Goal: Task Accomplishment & Management: Use online tool/utility

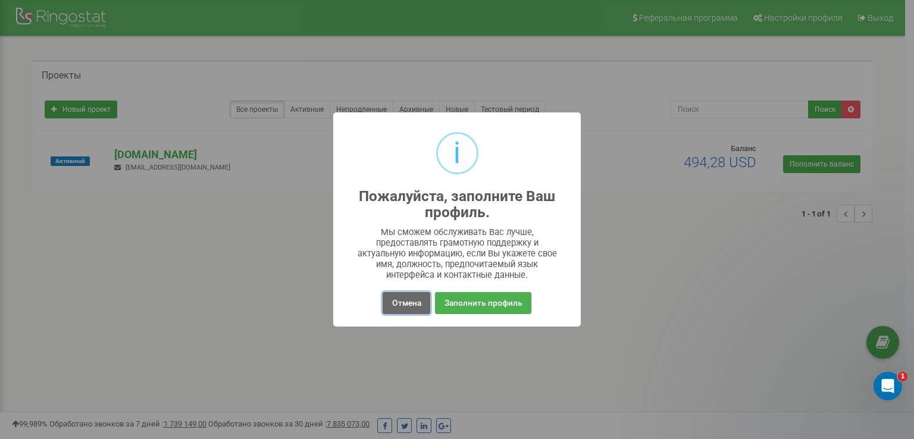
click at [405, 313] on button "Отмена" at bounding box center [406, 303] width 47 height 22
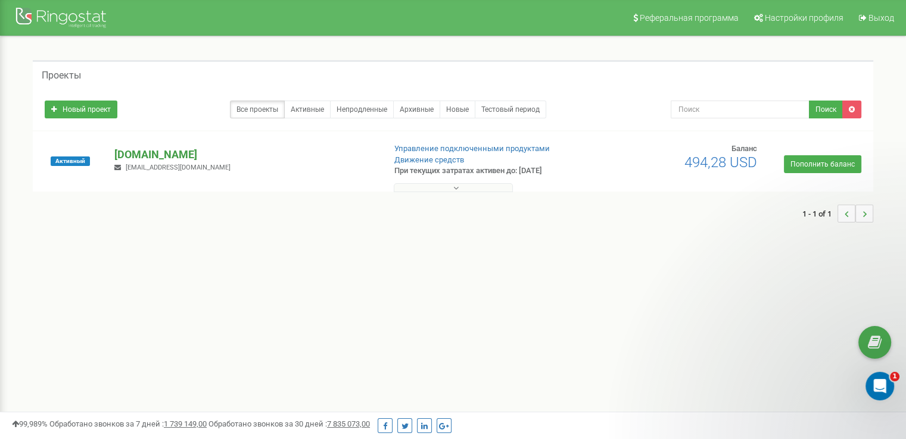
click at [185, 154] on p "[DOMAIN_NAME]" at bounding box center [244, 154] width 260 height 15
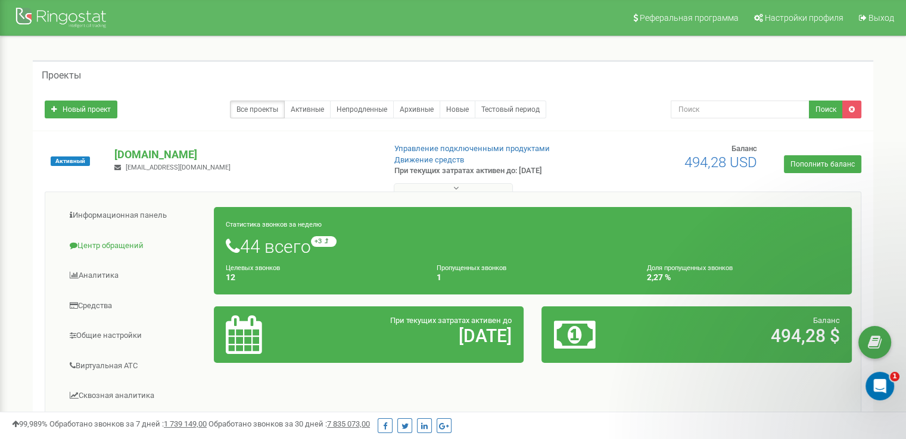
scroll to position [275, 0]
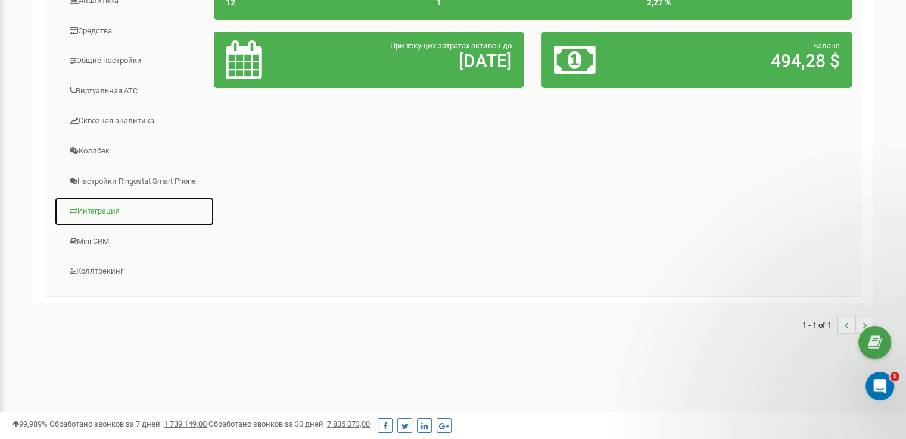
click at [100, 213] on link "Интеграция" at bounding box center [134, 211] width 160 height 29
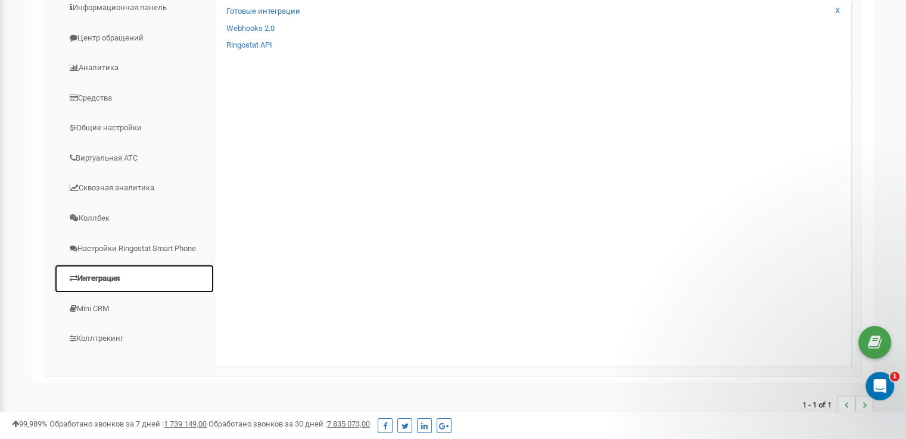
scroll to position [0, 0]
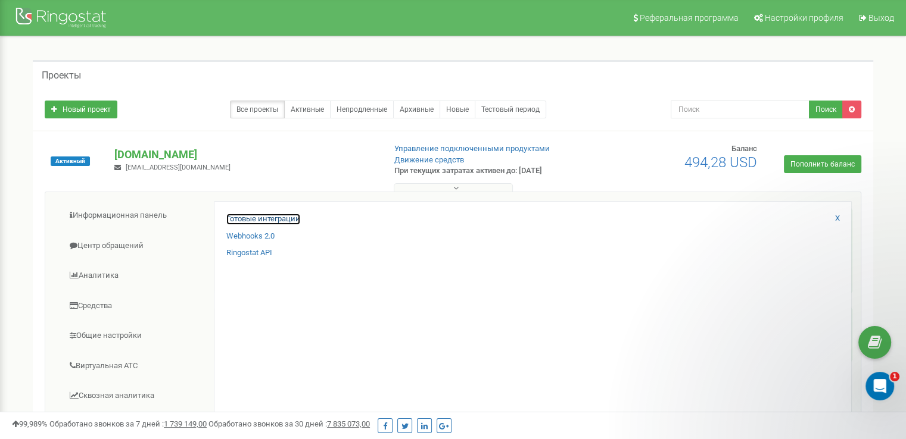
click at [269, 220] on link "Готовые интеграции" at bounding box center [263, 219] width 74 height 11
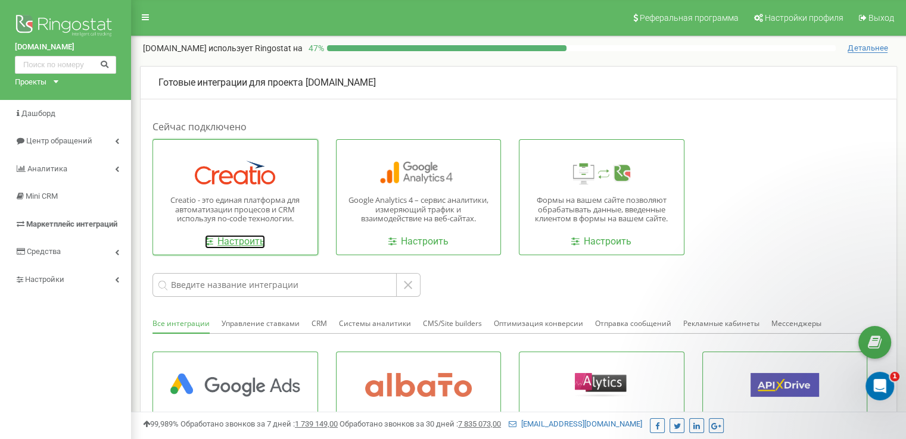
click at [221, 239] on link "Настроить" at bounding box center [235, 242] width 60 height 14
click at [238, 241] on link "Настроить" at bounding box center [235, 242] width 60 height 14
click at [225, 238] on link "Настроить" at bounding box center [235, 242] width 60 height 14
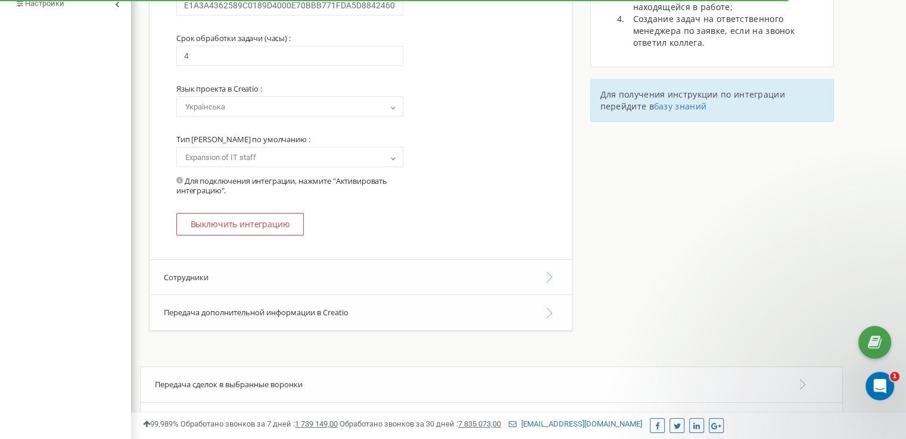
click at [354, 314] on button "Передача дополнительной информации в Creatio" at bounding box center [360, 313] width 422 height 36
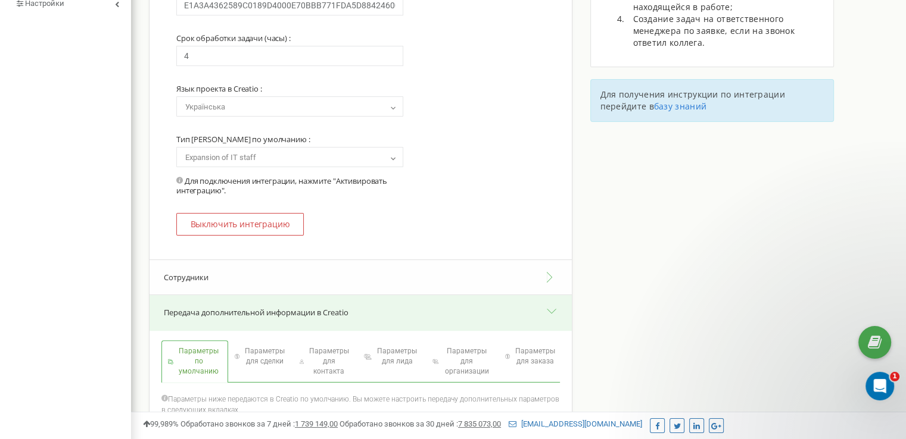
scroll to position [585, 0]
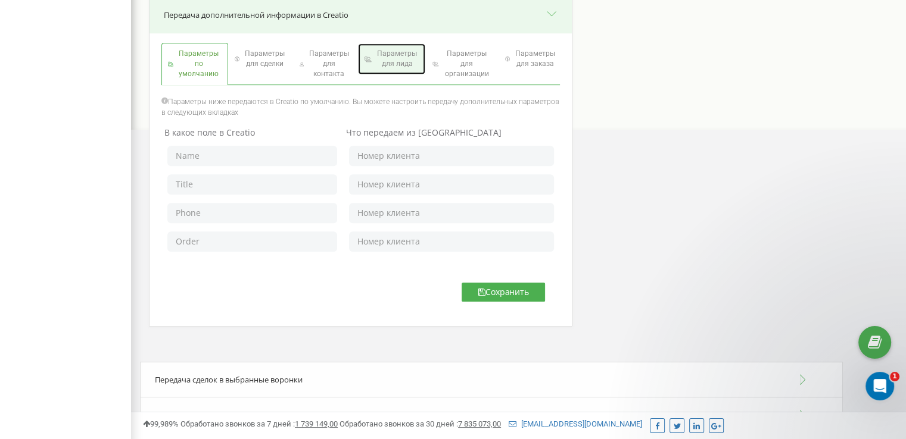
click at [405, 61] on span "Параметры для лида" at bounding box center [396, 59] width 45 height 20
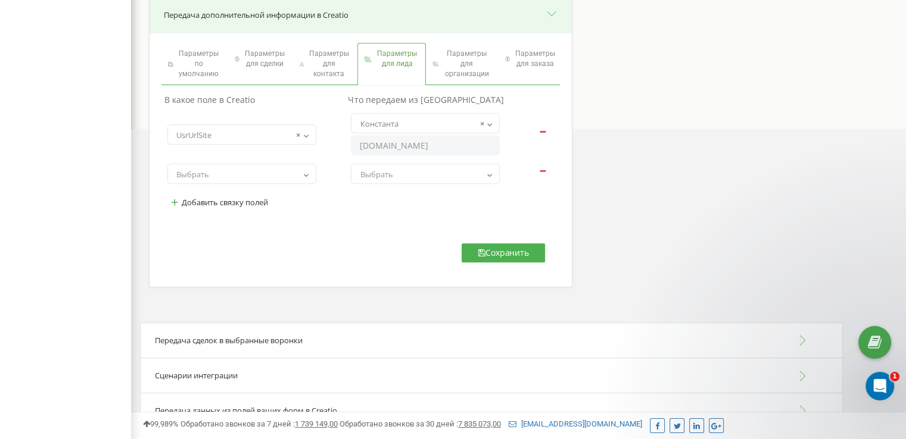
click at [241, 132] on span "× UsrUrlSite" at bounding box center [241, 135] width 141 height 17
type input "Business directi"
drag, startPoint x: 205, startPoint y: 158, endPoint x: 139, endPoint y: 161, distance: 66.1
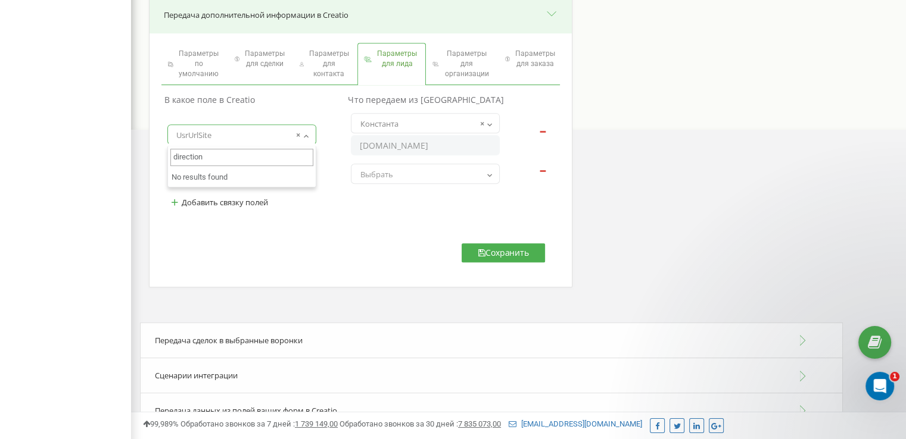
drag, startPoint x: 227, startPoint y: 160, endPoint x: 72, endPoint y: 157, distance: 154.8
paste input "UsrBusinessStream"
click at [283, 156] on input "UsrBusinessStream" at bounding box center [241, 157] width 143 height 17
type input "UsrBusinessStrea"
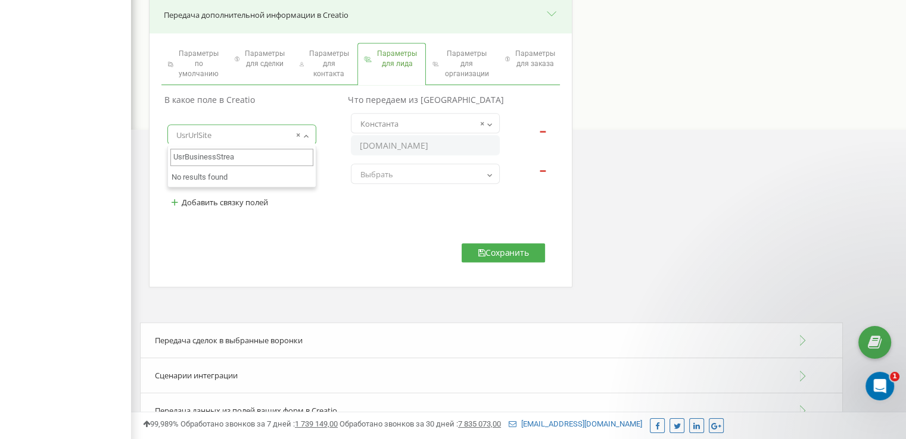
select select
click at [214, 157] on input "search" at bounding box center [241, 157] width 143 height 17
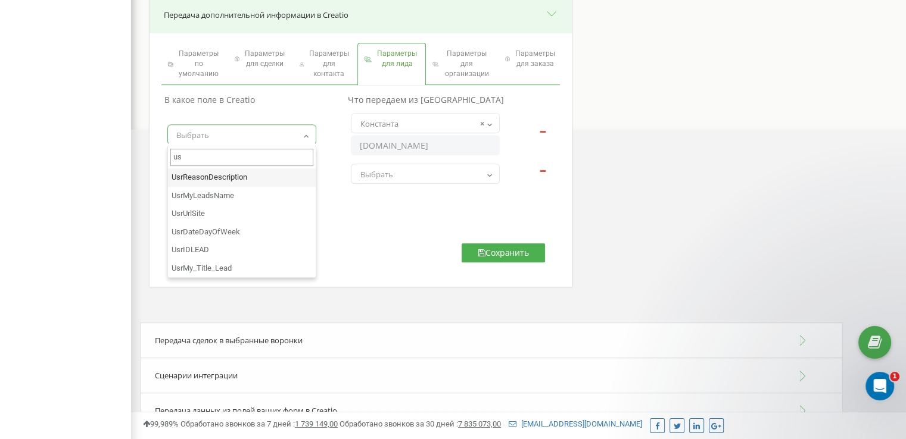
type input "usr"
click at [323, 228] on div "В какое поле в Creatio Что передаем из Ringostat Dear Fax FullJobTitle Zip Acco…" at bounding box center [360, 159] width 416 height 137
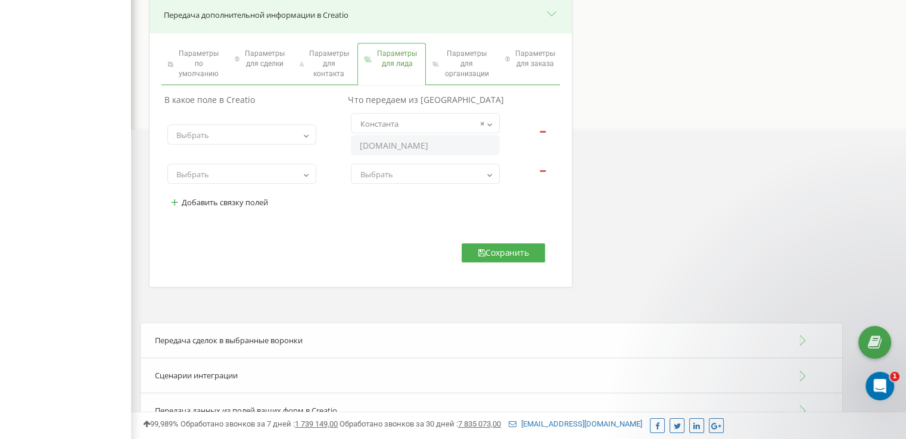
click at [467, 145] on input "[DOMAIN_NAME]" at bounding box center [425, 145] width 149 height 20
click at [418, 248] on div "Параметры по умолчанию Параметры для сделки Параметры для контакта" at bounding box center [360, 160] width 422 height 254
click at [226, 138] on span "Выбрать" at bounding box center [241, 135] width 141 height 17
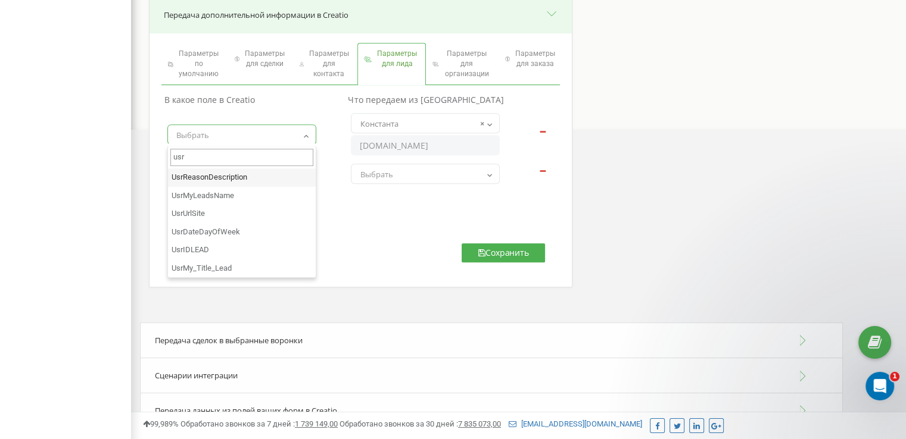
type input "usr"
select select "UsrReasonDescription"
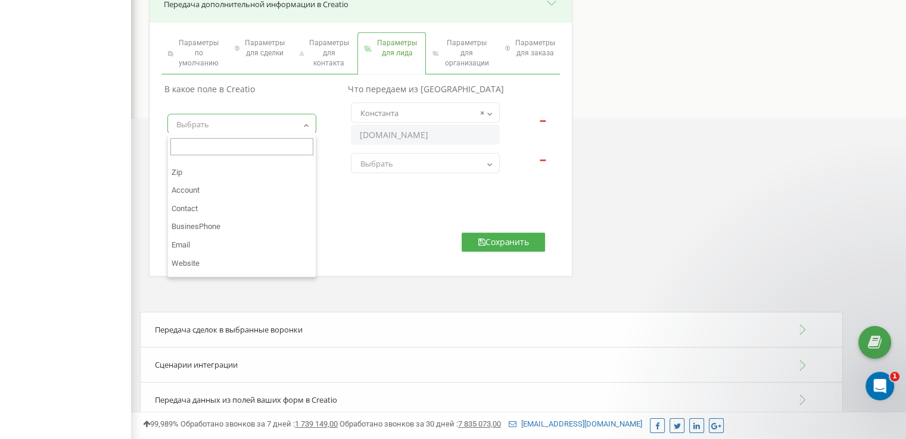
scroll to position [52, 0]
select select "Account"
select select
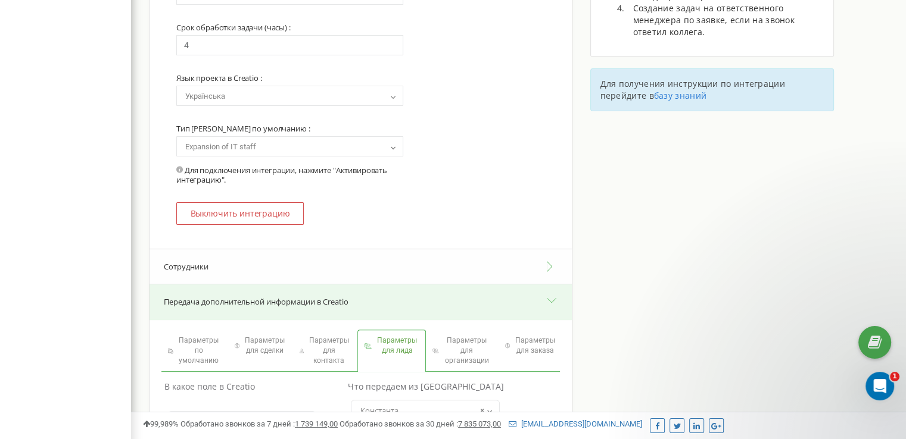
scroll to position [595, 0]
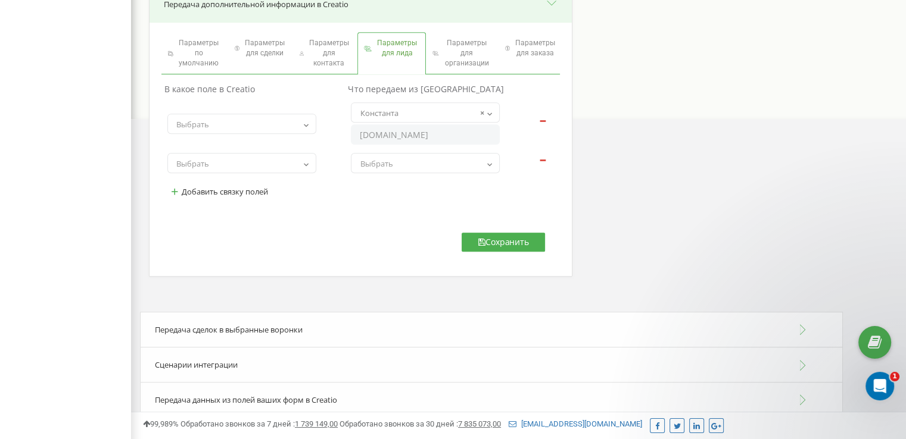
click at [257, 168] on span "Выбрать" at bounding box center [241, 163] width 141 height 17
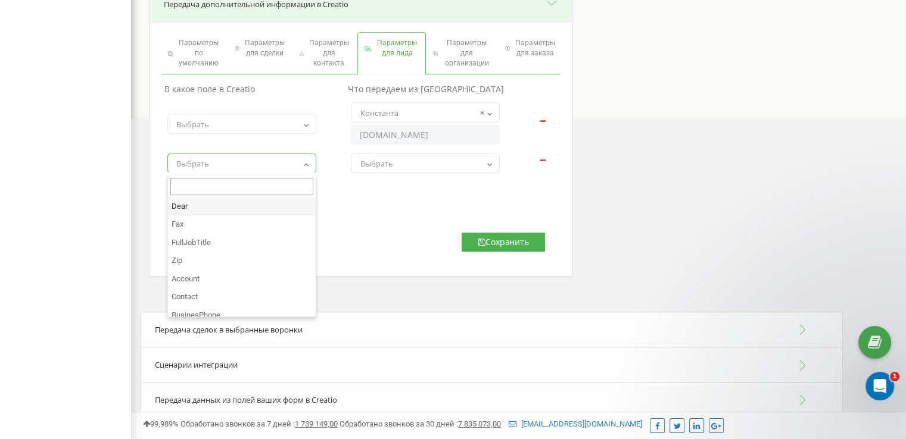
click at [252, 126] on span "Выбрать" at bounding box center [241, 124] width 141 height 17
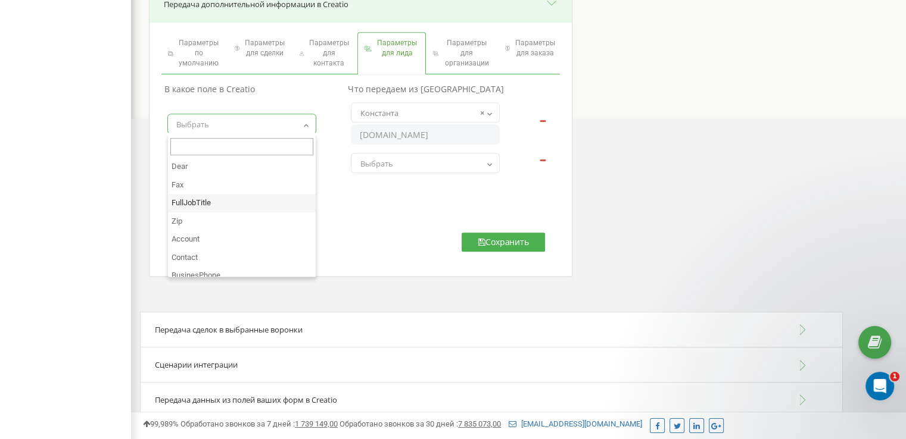
click at [361, 245] on div "Параметры по умолчанию Параметры для сделки Параметры для контакта" at bounding box center [360, 150] width 422 height 254
click at [424, 169] on span "Выбрать" at bounding box center [425, 163] width 141 height 17
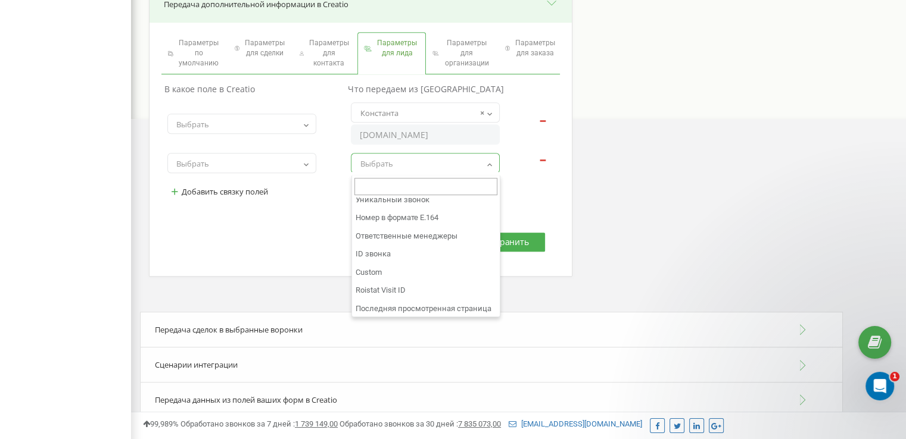
scroll to position [426, 0]
type input "б"
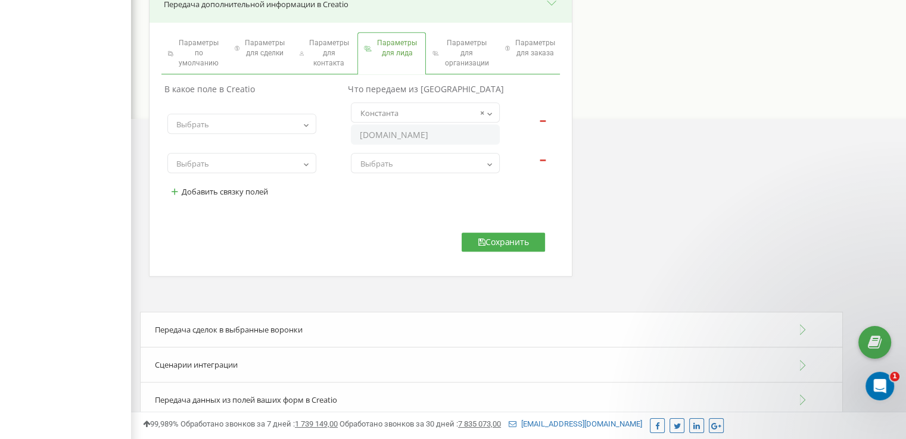
click at [276, 260] on div "Параметры по умолчанию Параметры для сделки Параметры для контакта" at bounding box center [360, 150] width 422 height 254
click at [255, 197] on button "+ Добавить связку полей" at bounding box center [219, 192] width 104 height 20
select select
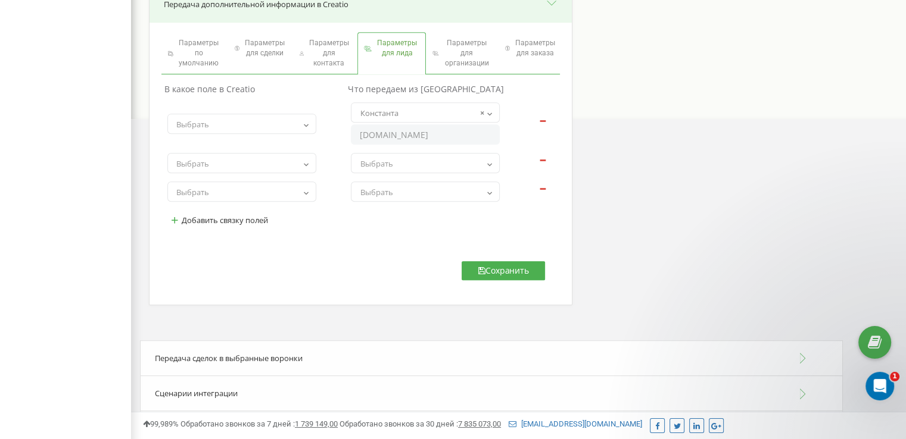
click at [543, 187] on button "-" at bounding box center [542, 186] width 15 height 1
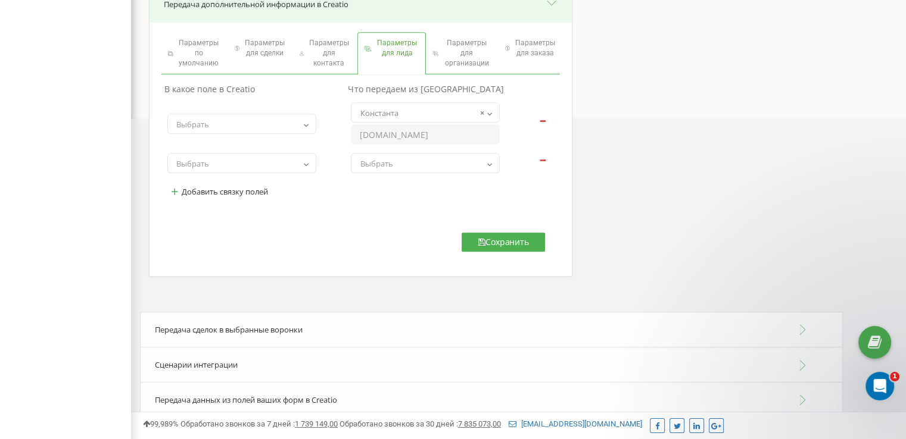
click at [288, 124] on span "Выбрать" at bounding box center [241, 124] width 141 height 17
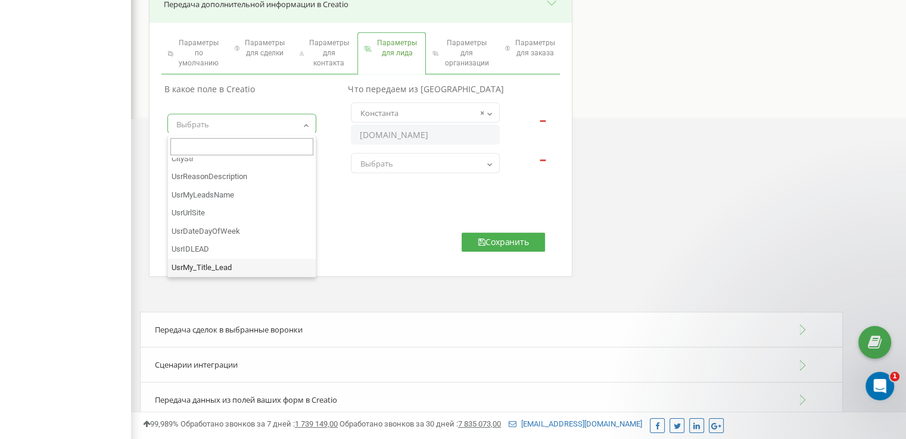
click at [366, 245] on div "Параметры по умолчанию Параметры для сделки Параметры для контакта" at bounding box center [360, 150] width 422 height 254
